Goal: Transaction & Acquisition: Obtain resource

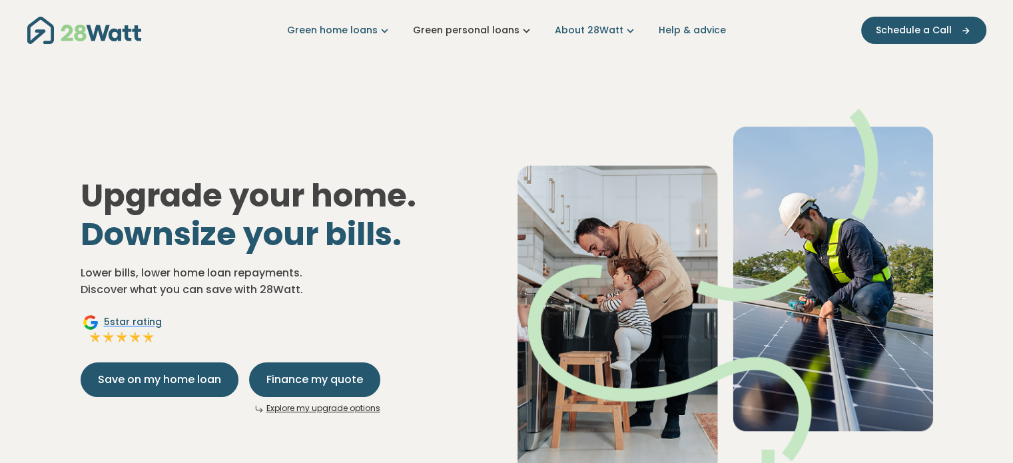
click at [495, 29] on link "Green personal loans" at bounding box center [473, 30] width 121 height 14
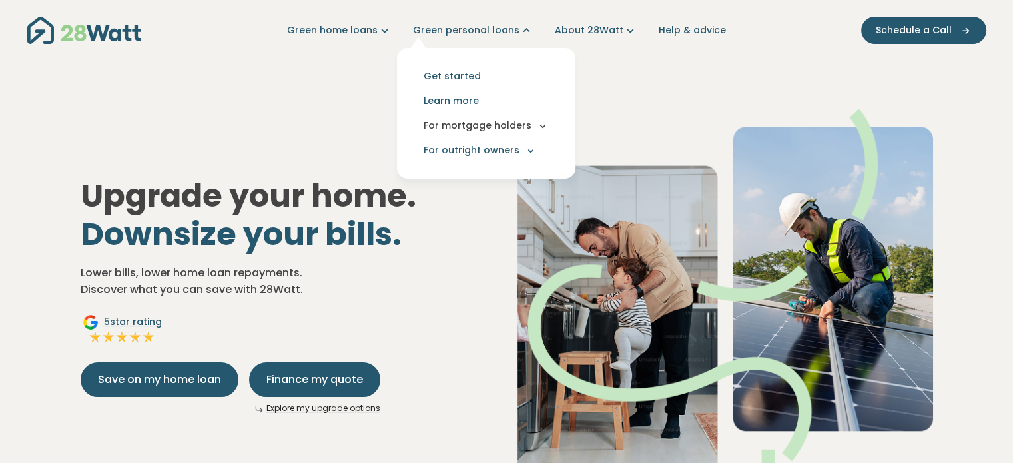
click at [543, 126] on icon "Main navigation" at bounding box center [543, 126] width 12 height 12
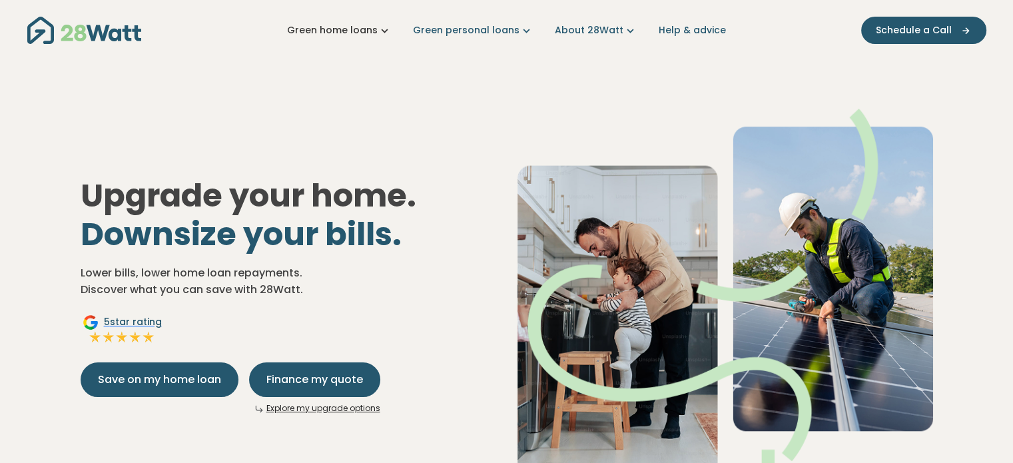
click at [382, 35] on link "Green home loans" at bounding box center [339, 30] width 105 height 14
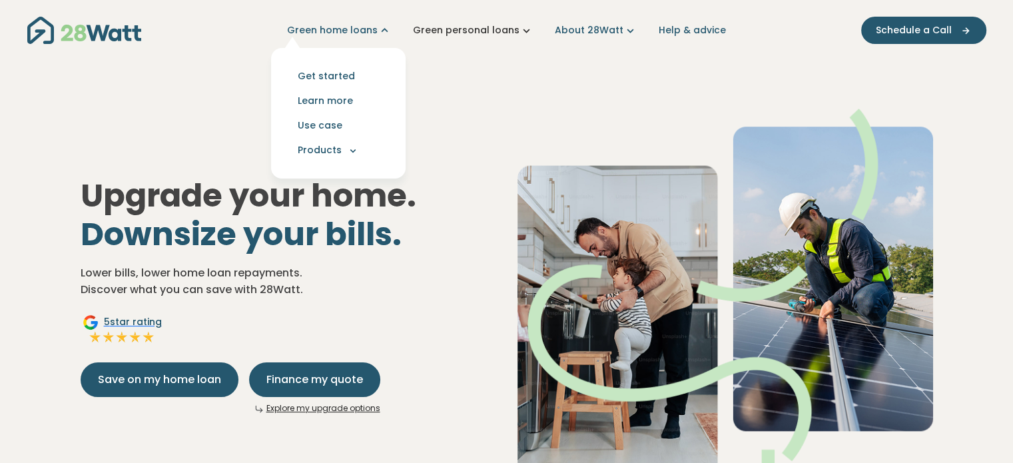
click at [460, 26] on link "Green personal loans" at bounding box center [473, 30] width 121 height 14
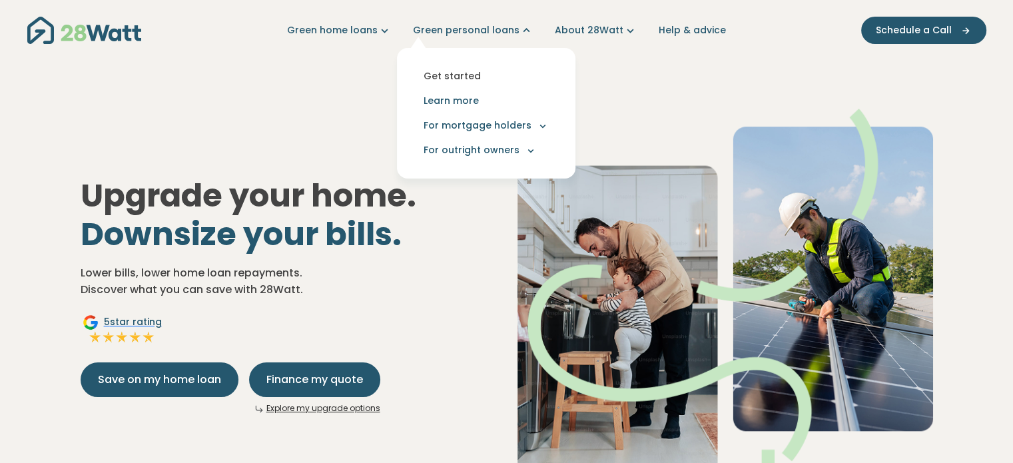
click at [465, 72] on link "Get started" at bounding box center [486, 76] width 157 height 25
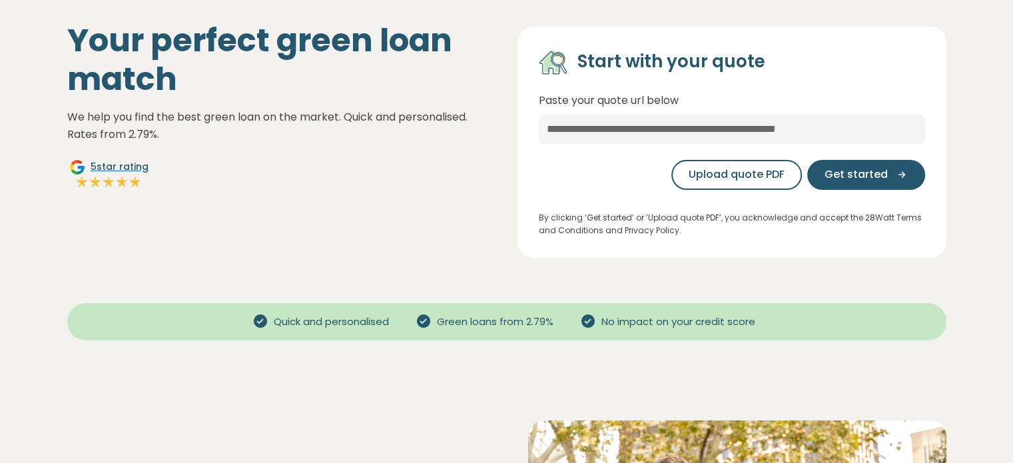
scroll to position [47, 0]
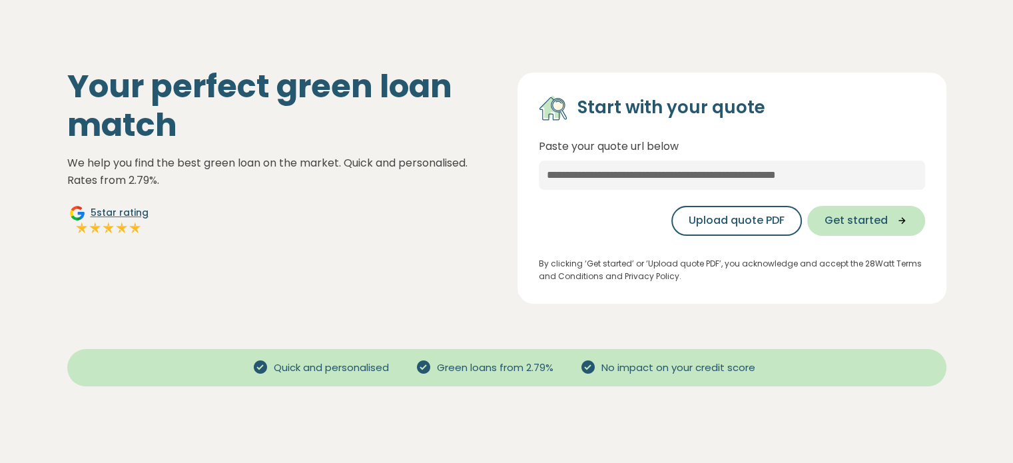
click at [850, 223] on span "Get started" at bounding box center [855, 220] width 63 height 16
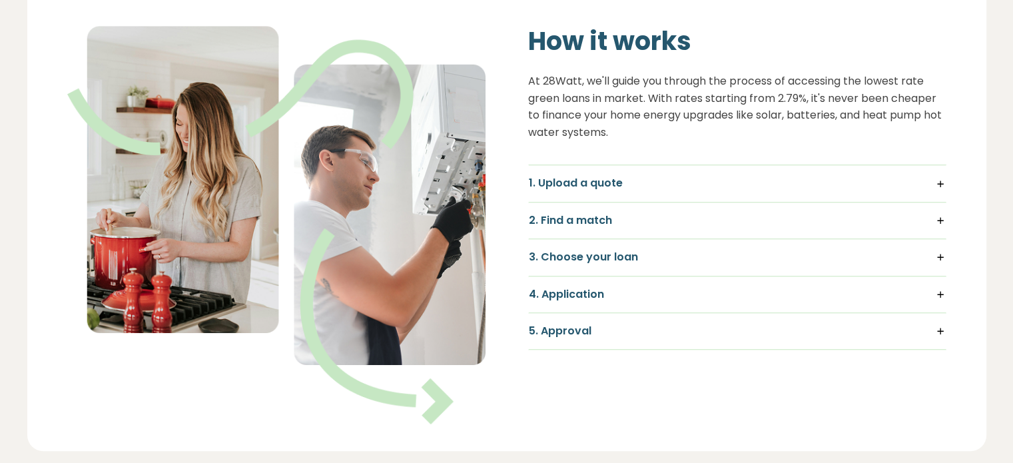
scroll to position [938, 0]
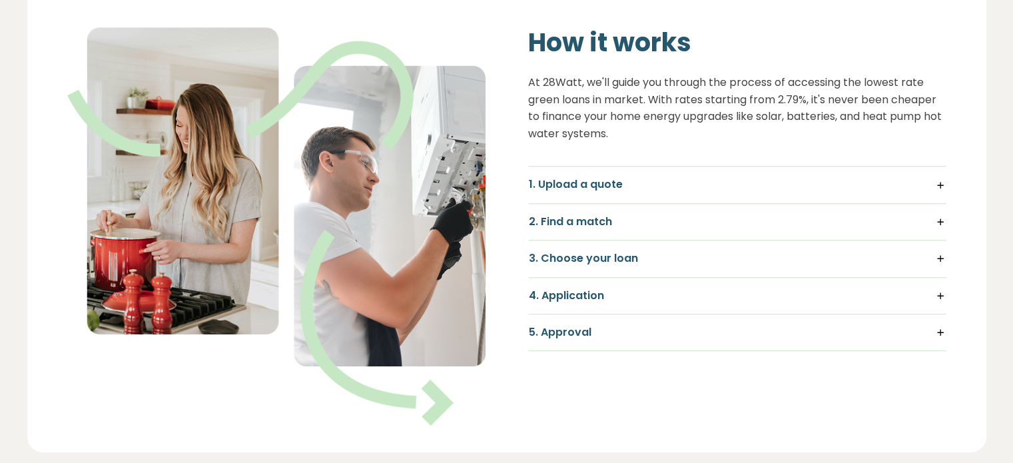
click at [605, 184] on h5 "1. Upload a quote" at bounding box center [737, 184] width 417 height 15
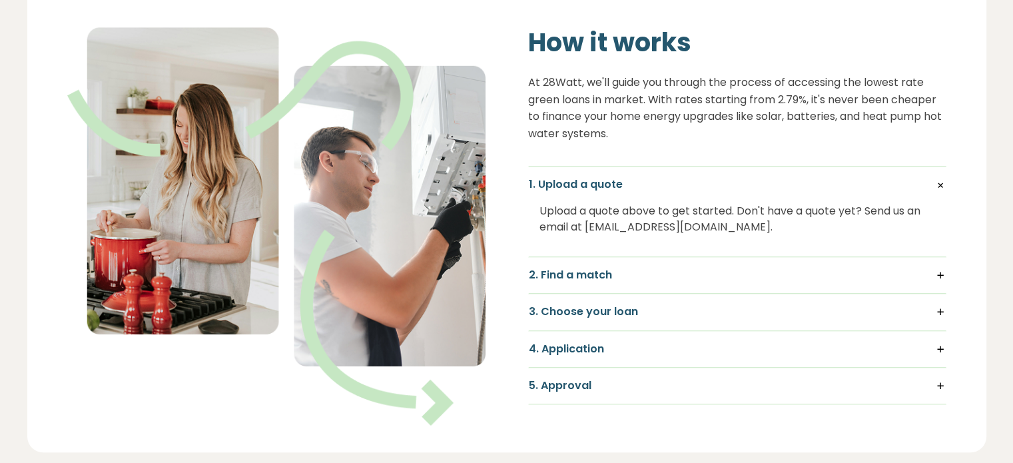
click at [598, 282] on div "2. Find a match We quickly scan all green loans lenders to pinpoint the options…" at bounding box center [737, 275] width 418 height 37
click at [593, 278] on h5 "2. Find a match" at bounding box center [737, 275] width 417 height 15
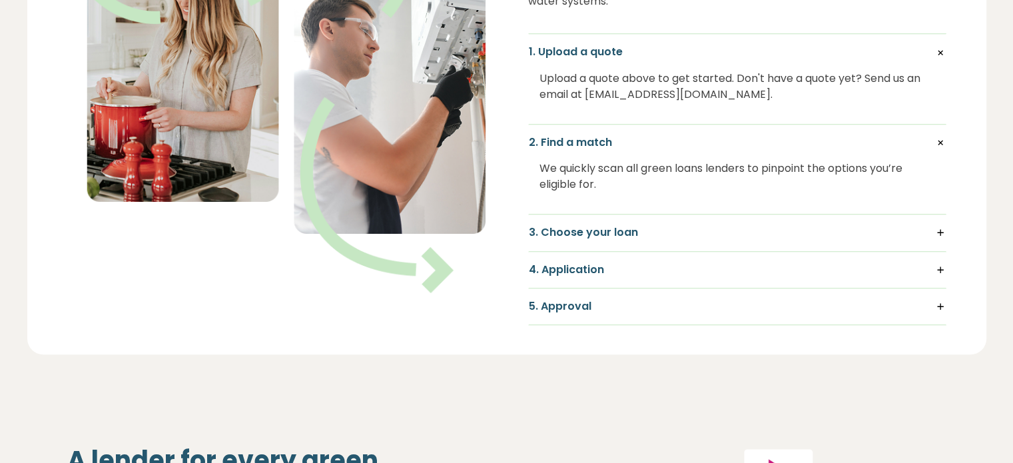
scroll to position [1070, 0]
